Goal: Information Seeking & Learning: Learn about a topic

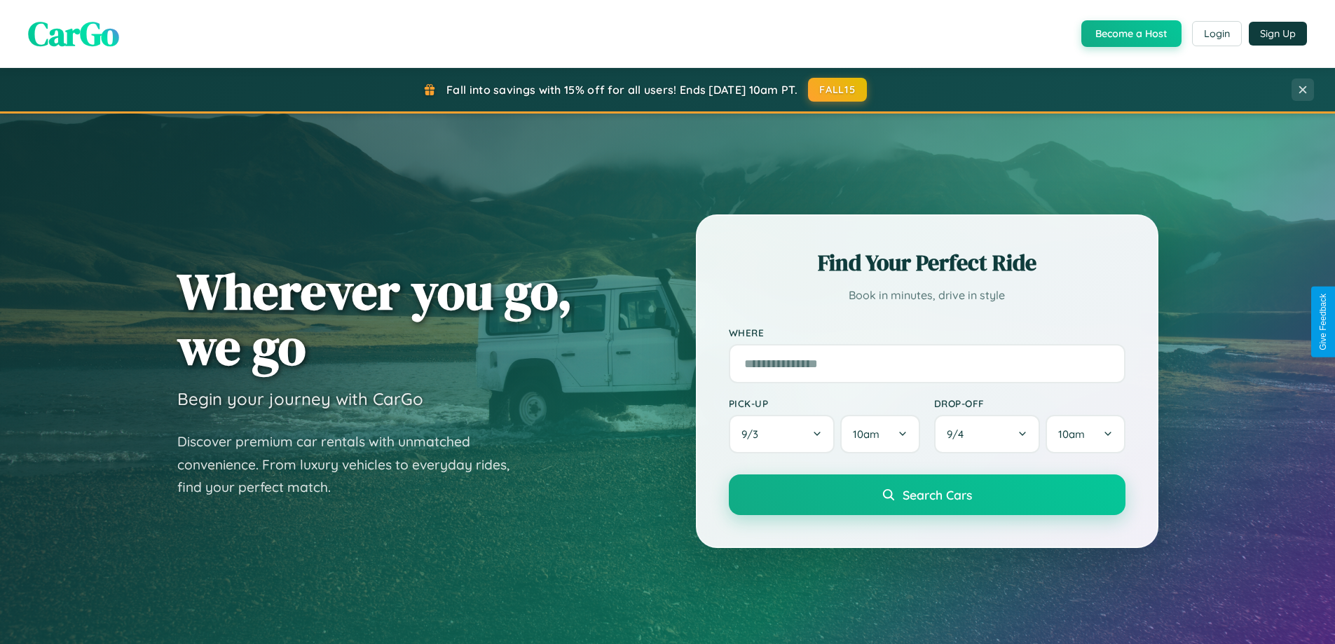
scroll to position [2697, 0]
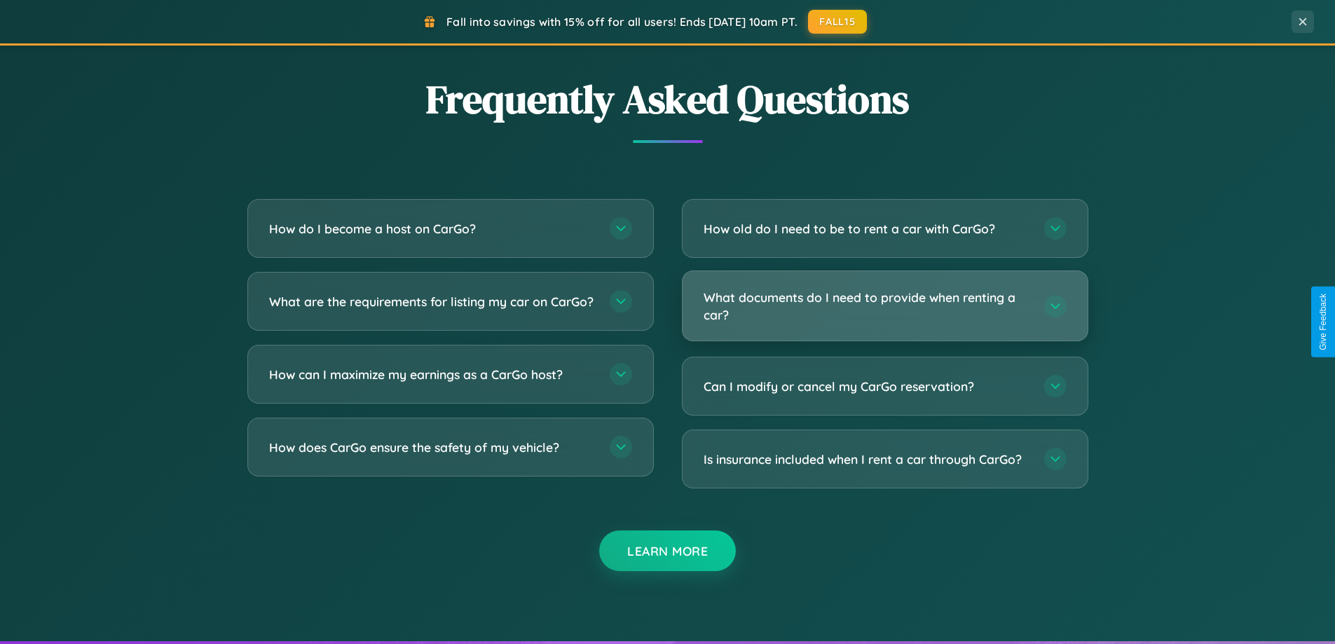
click at [884, 306] on h3 "What documents do I need to provide when renting a car?" at bounding box center [867, 306] width 327 height 34
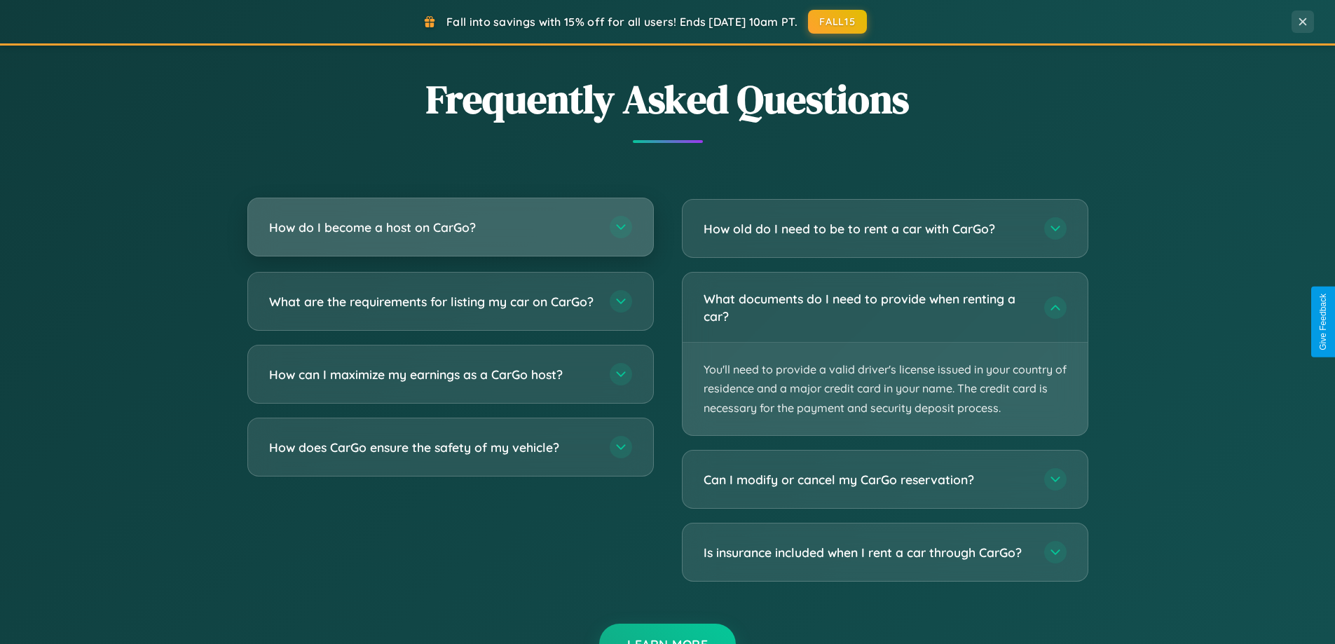
click at [450, 228] on h3 "How do I become a host on CarGo?" at bounding box center [432, 228] width 327 height 18
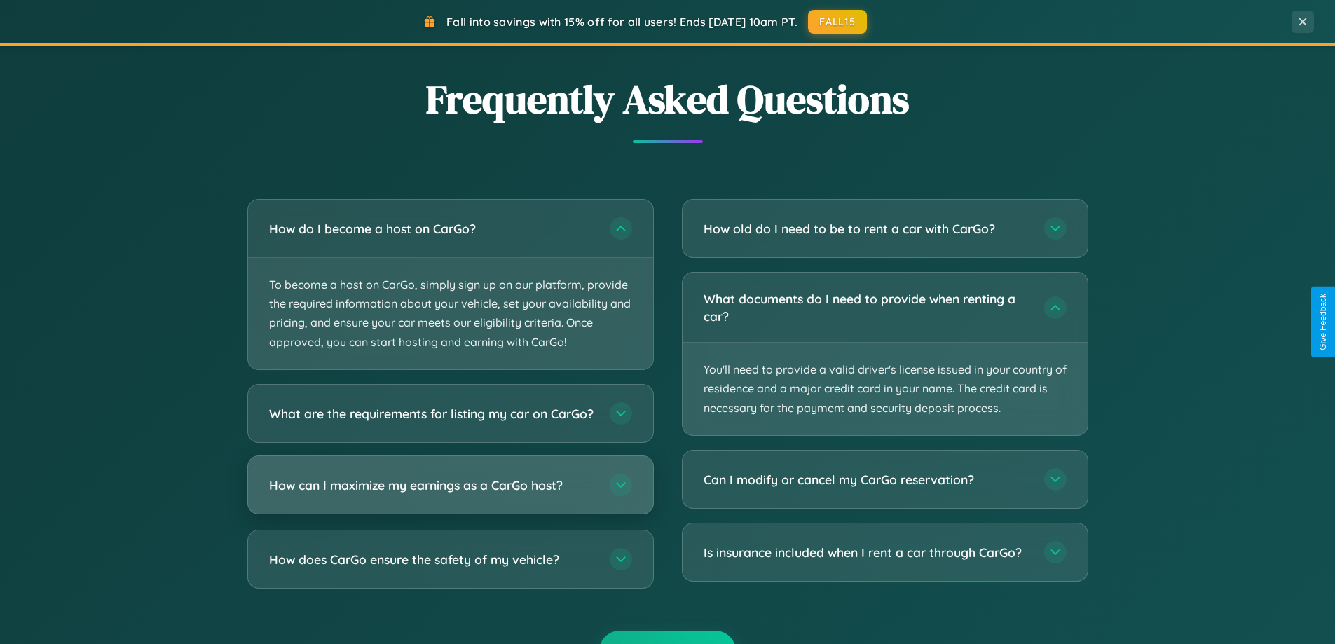
click at [450, 493] on h3 "How can I maximize my earnings as a CarGo host?" at bounding box center [432, 485] width 327 height 18
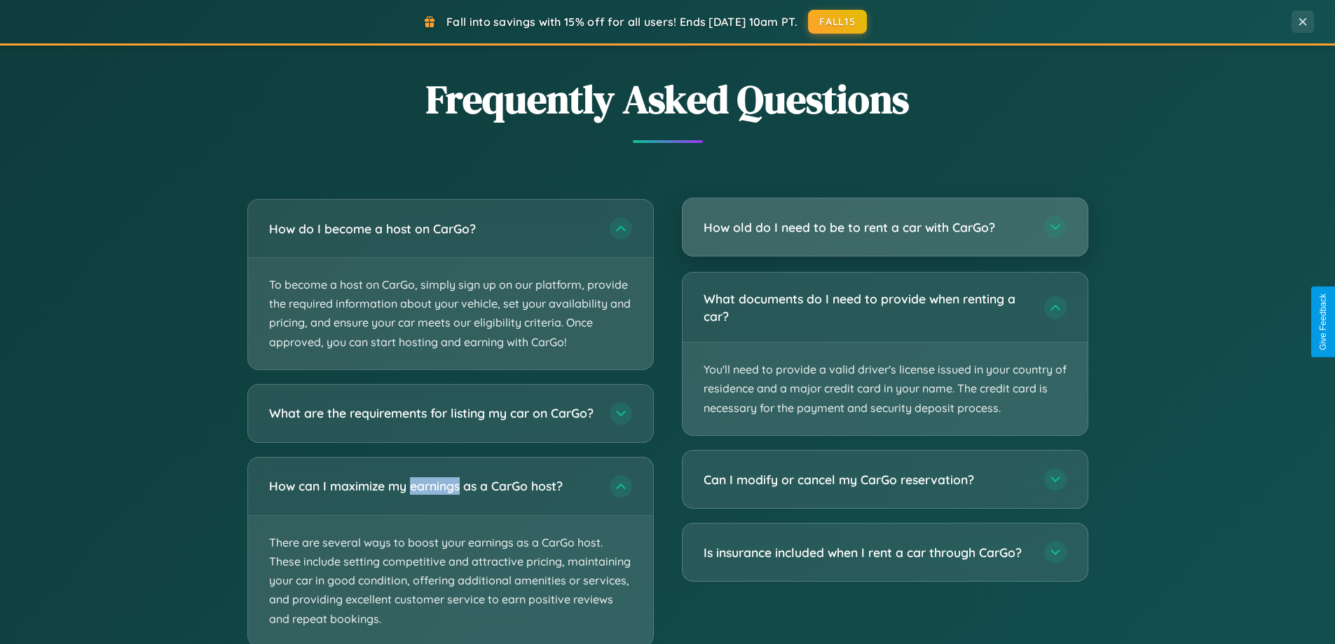
click at [884, 227] on h3 "How old do I need to be to rent a car with CarGo?" at bounding box center [867, 228] width 327 height 18
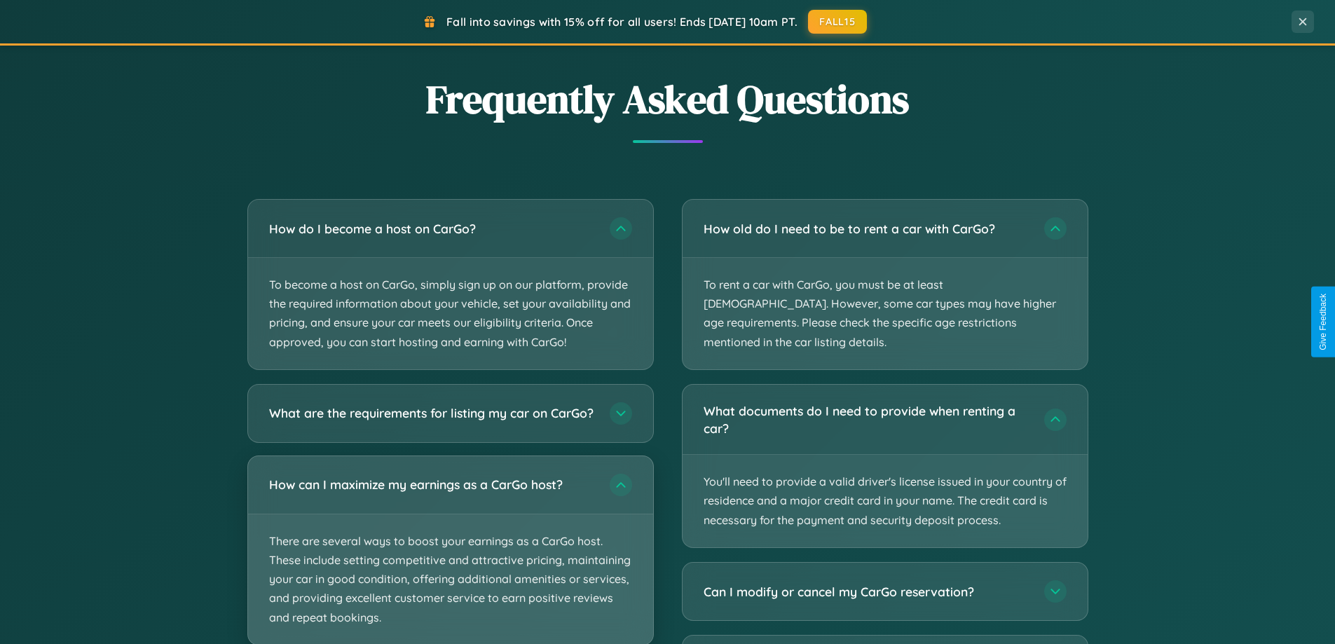
click at [450, 556] on p "There are several ways to boost your earnings as a CarGo host. These include se…" at bounding box center [450, 579] width 405 height 130
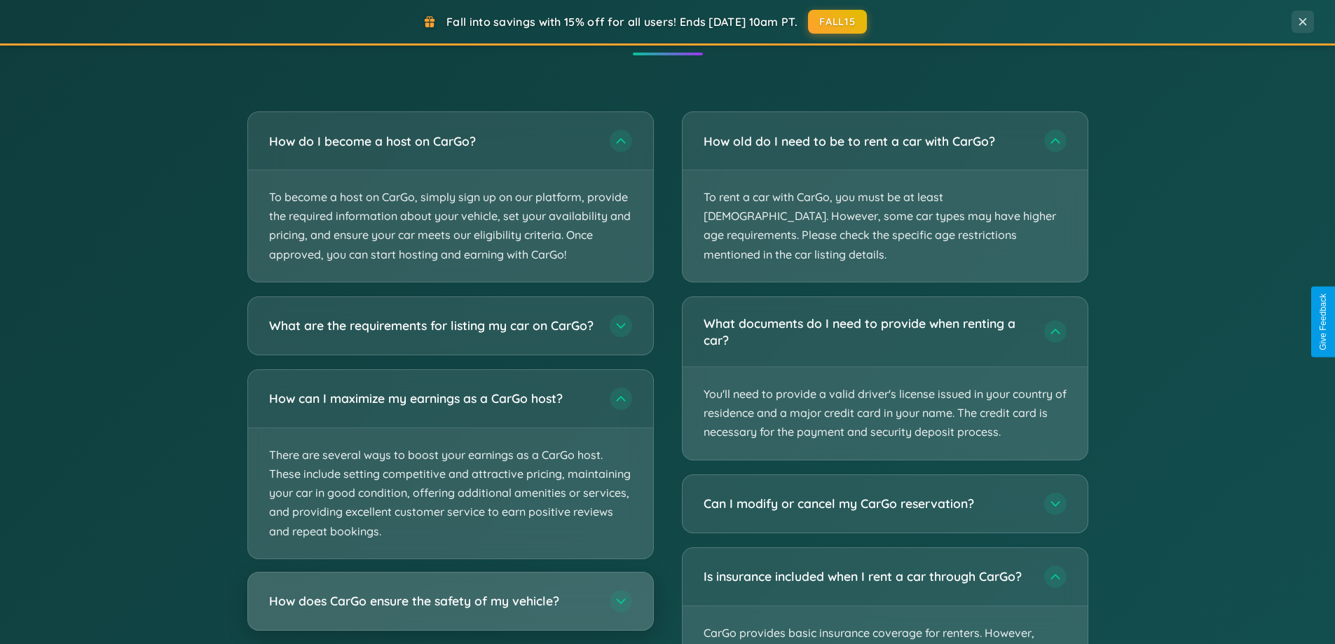
click at [450, 610] on h3 "How does CarGo ensure the safety of my vehicle?" at bounding box center [432, 601] width 327 height 18
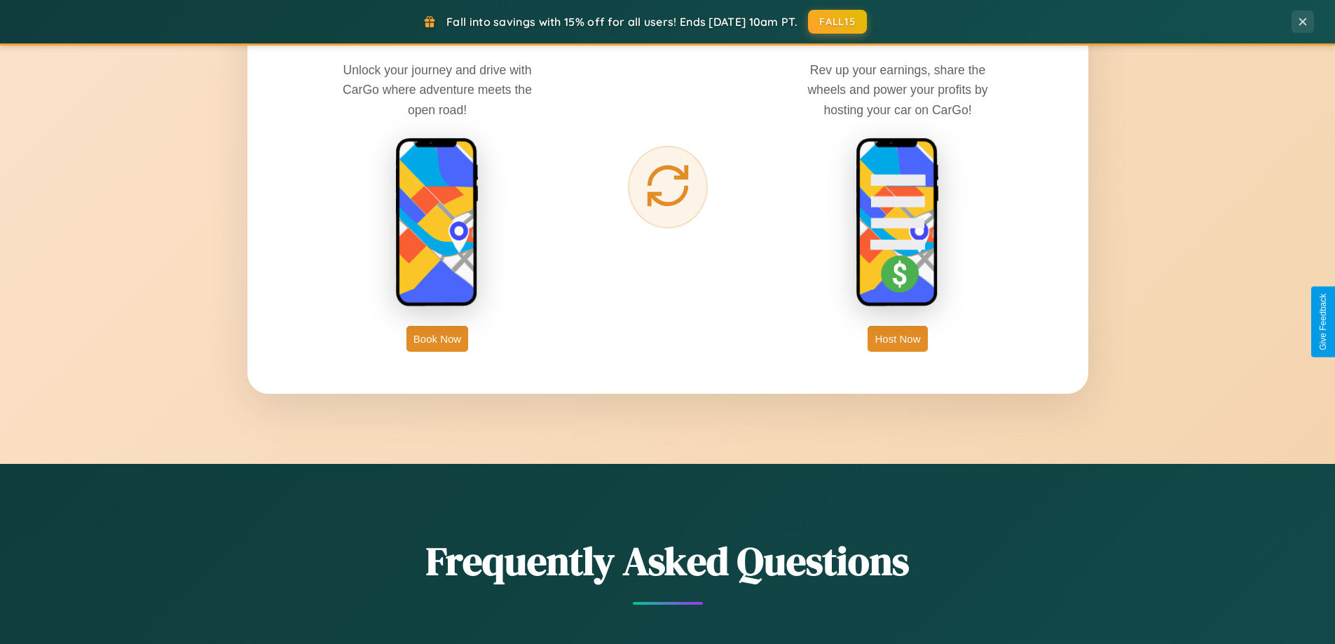
scroll to position [964, 0]
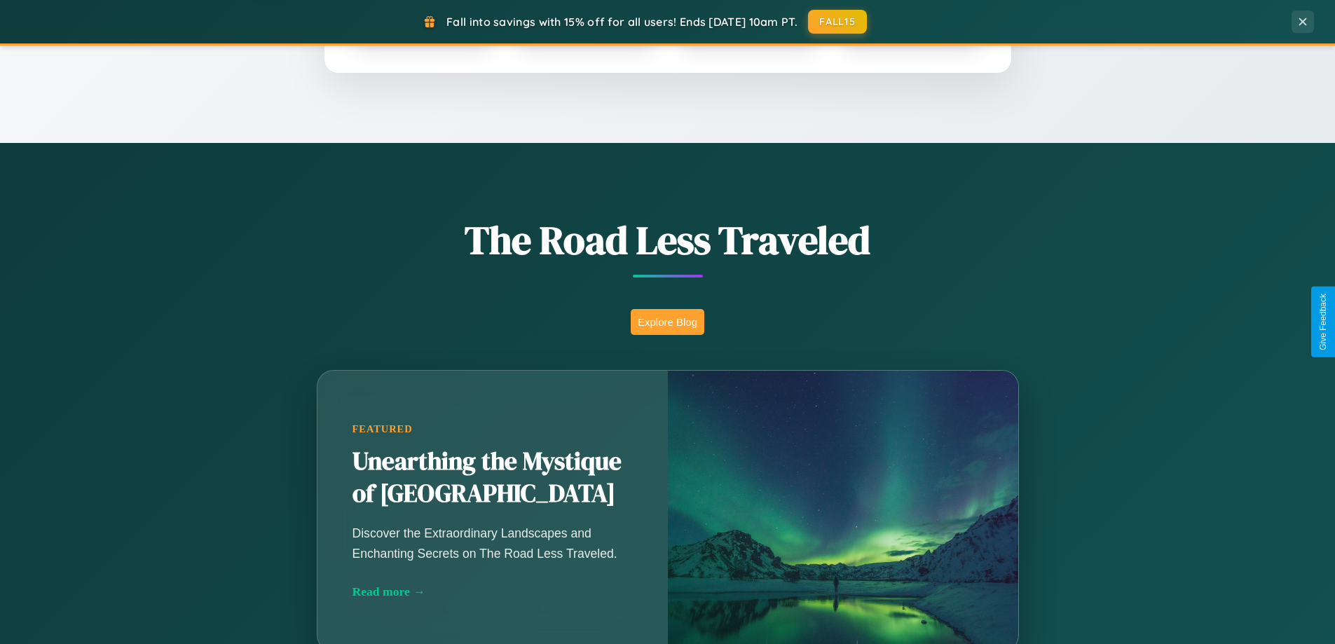
click at [667, 322] on button "Explore Blog" at bounding box center [668, 322] width 74 height 26
